Goal: Task Accomplishment & Management: Use online tool/utility

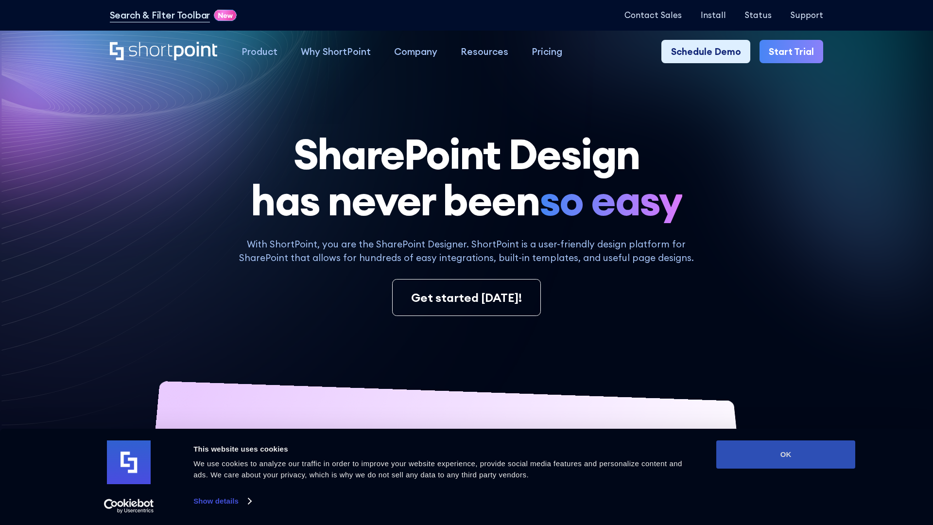
click at [786, 454] on button "OK" at bounding box center [785, 454] width 139 height 28
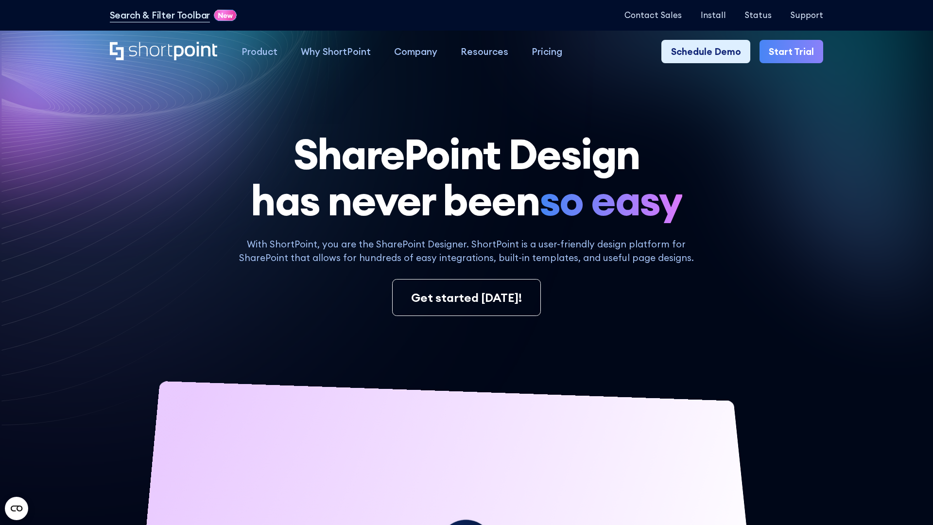
click at [792, 51] on link "Start Trial" at bounding box center [791, 51] width 64 height 23
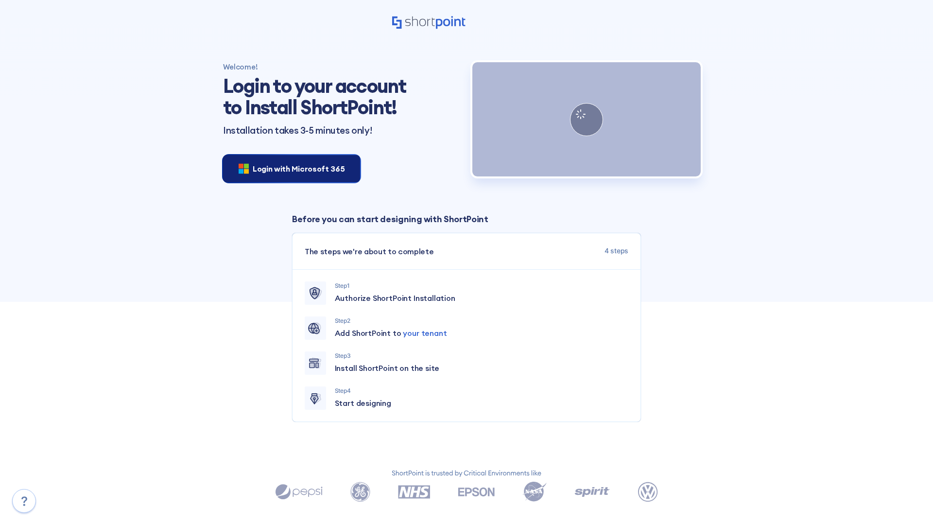
click at [289, 168] on span "Login with Microsoft 365" at bounding box center [299, 169] width 92 height 12
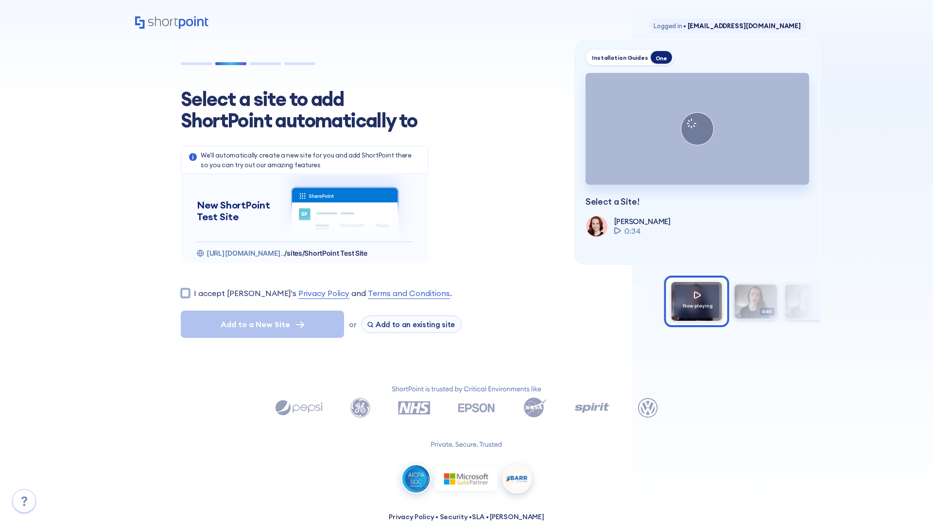
click at [185, 293] on input "I accept [PERSON_NAME]'s Privacy Policy and Terms and Conditions ." at bounding box center [185, 292] width 9 height 9
checkbox input "true"
click at [262, 324] on span "Add to a New Site" at bounding box center [255, 324] width 69 height 12
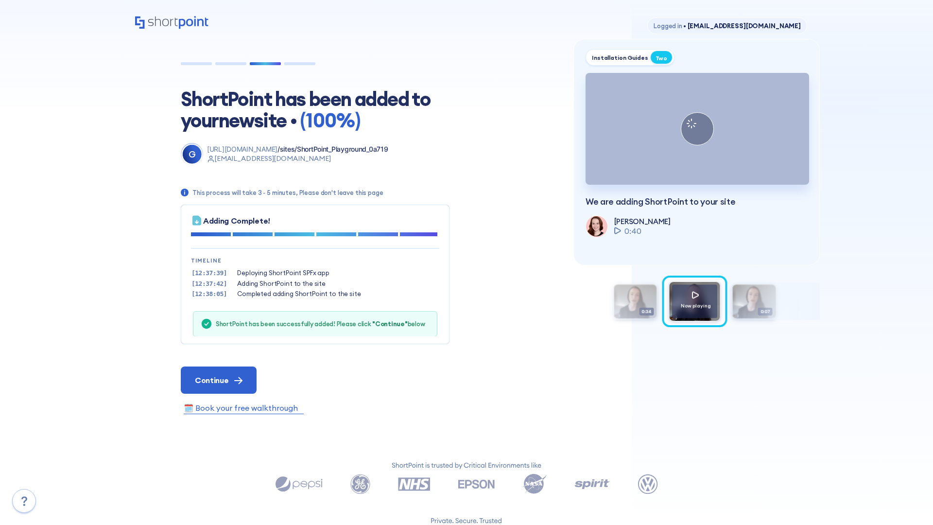
scroll to position [29, 0]
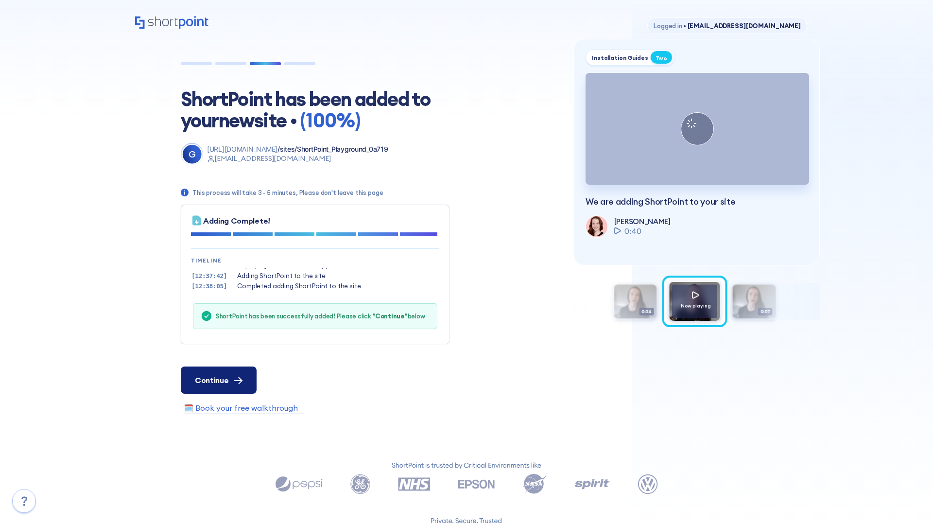
click at [218, 380] on span "Continue" at bounding box center [212, 380] width 34 height 12
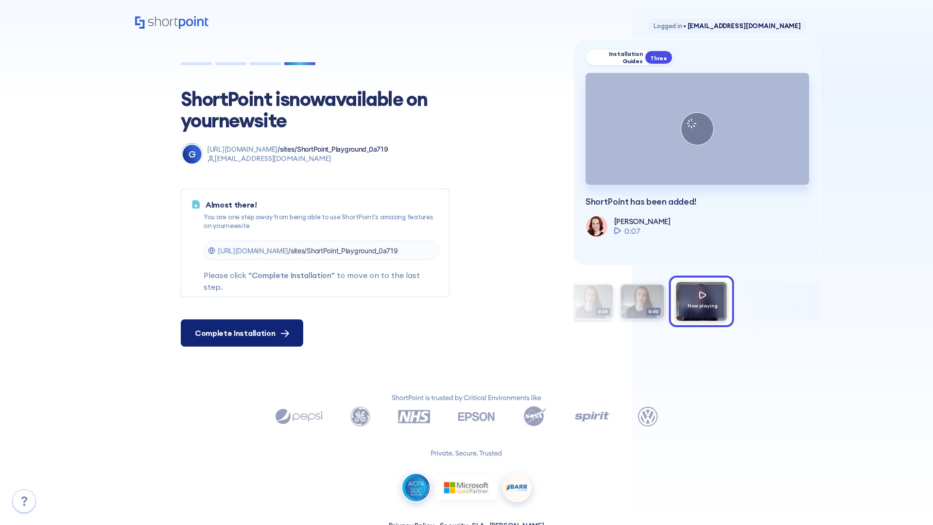
click at [241, 333] on span "Complete Installation" at bounding box center [235, 333] width 80 height 12
